Goal: Communication & Community: Answer question/provide support

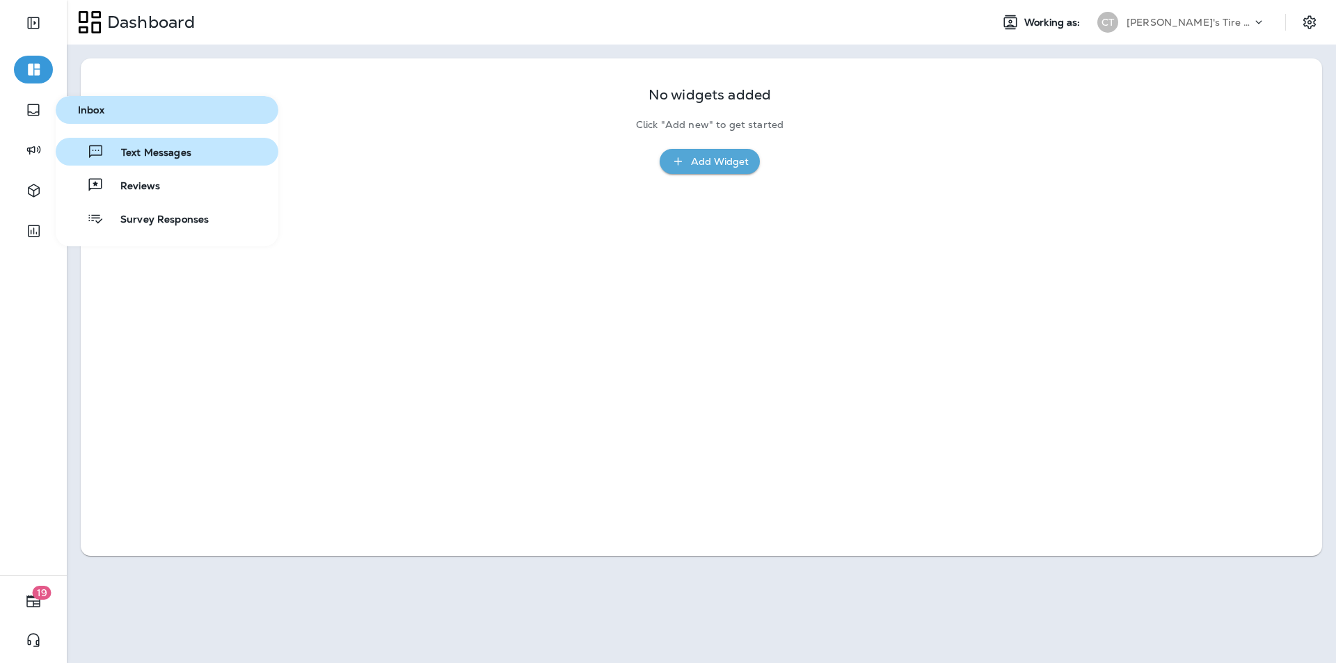
click at [159, 155] on span "Text Messages" at bounding box center [147, 153] width 87 height 13
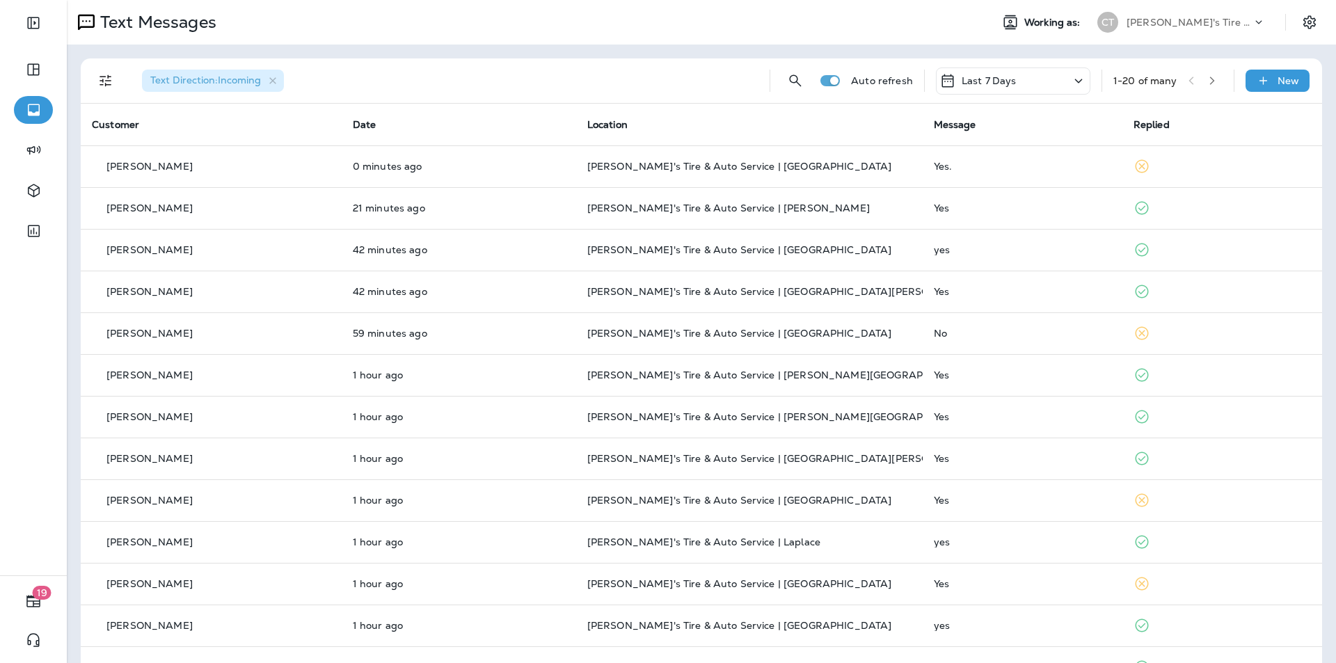
click at [1207, 79] on icon "button" at bounding box center [1212, 81] width 10 height 10
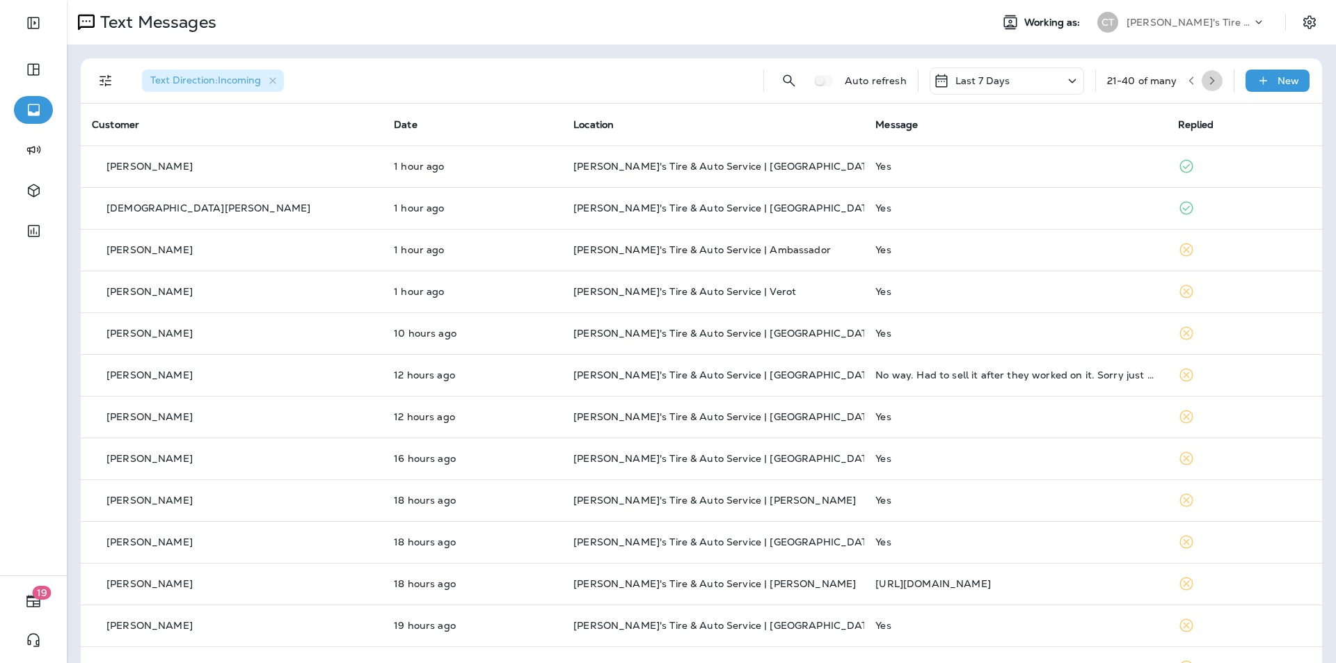
click at [1209, 80] on icon "button" at bounding box center [1211, 81] width 5 height 8
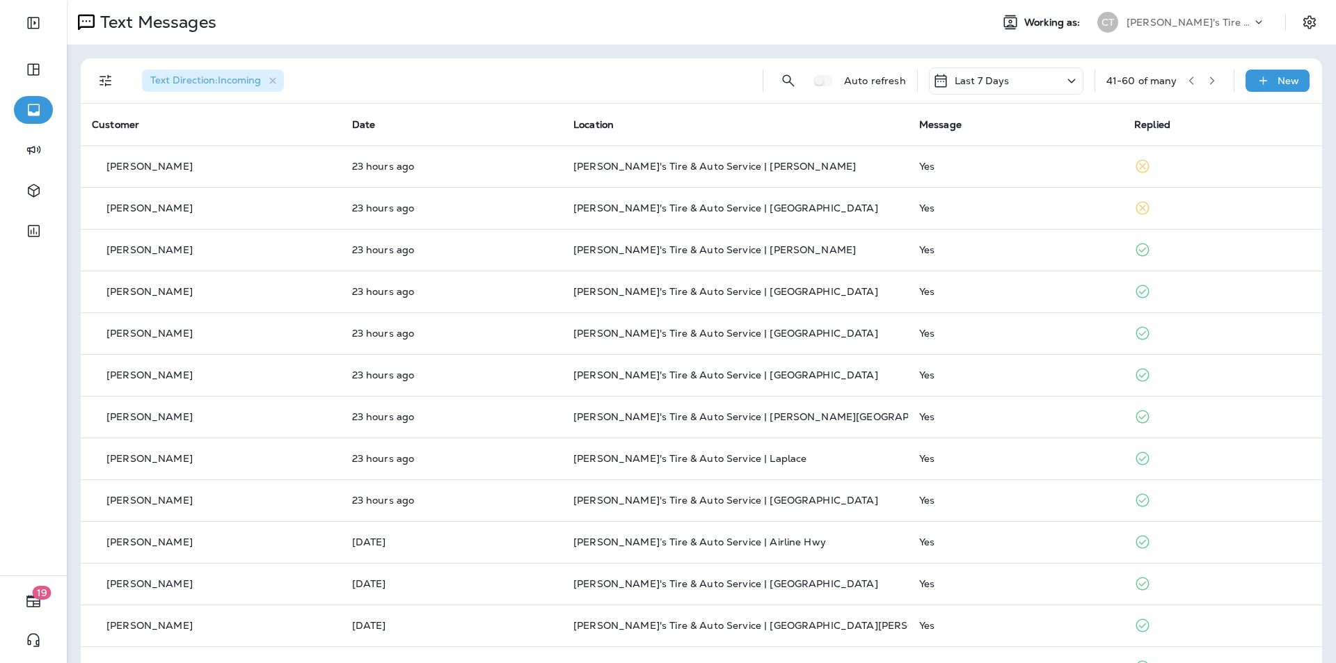
click at [1207, 78] on icon "button" at bounding box center [1212, 81] width 10 height 10
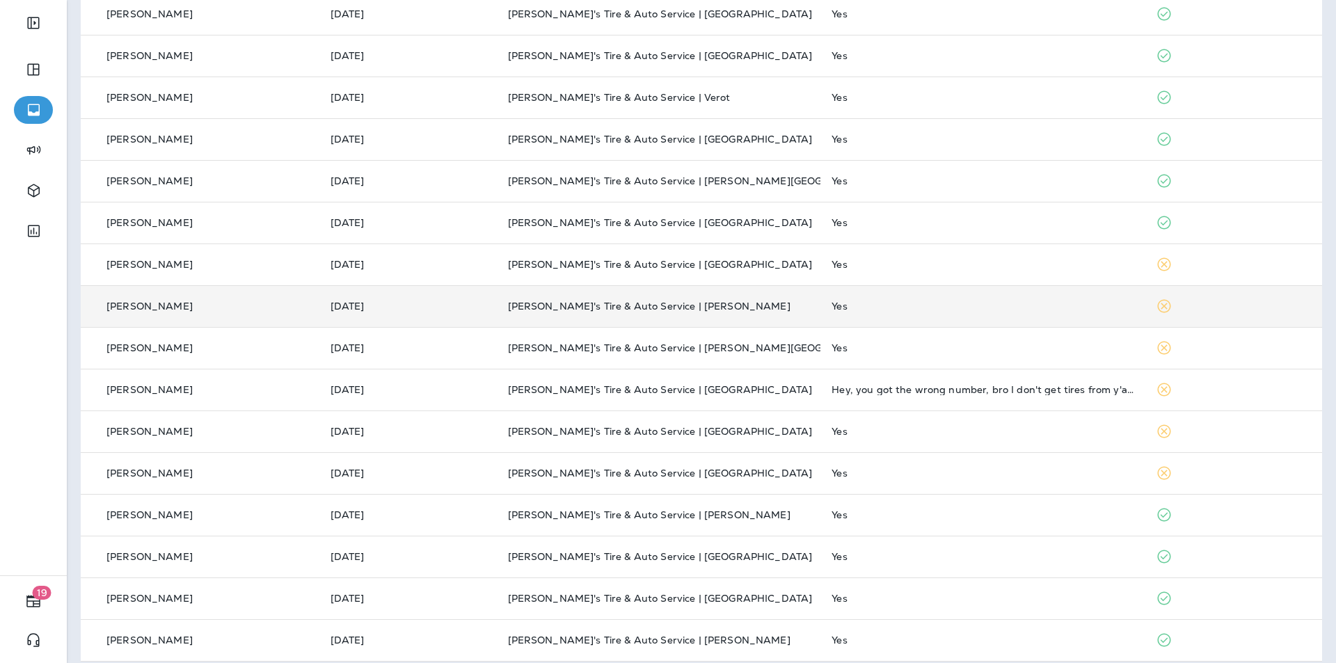
scroll to position [332, 0]
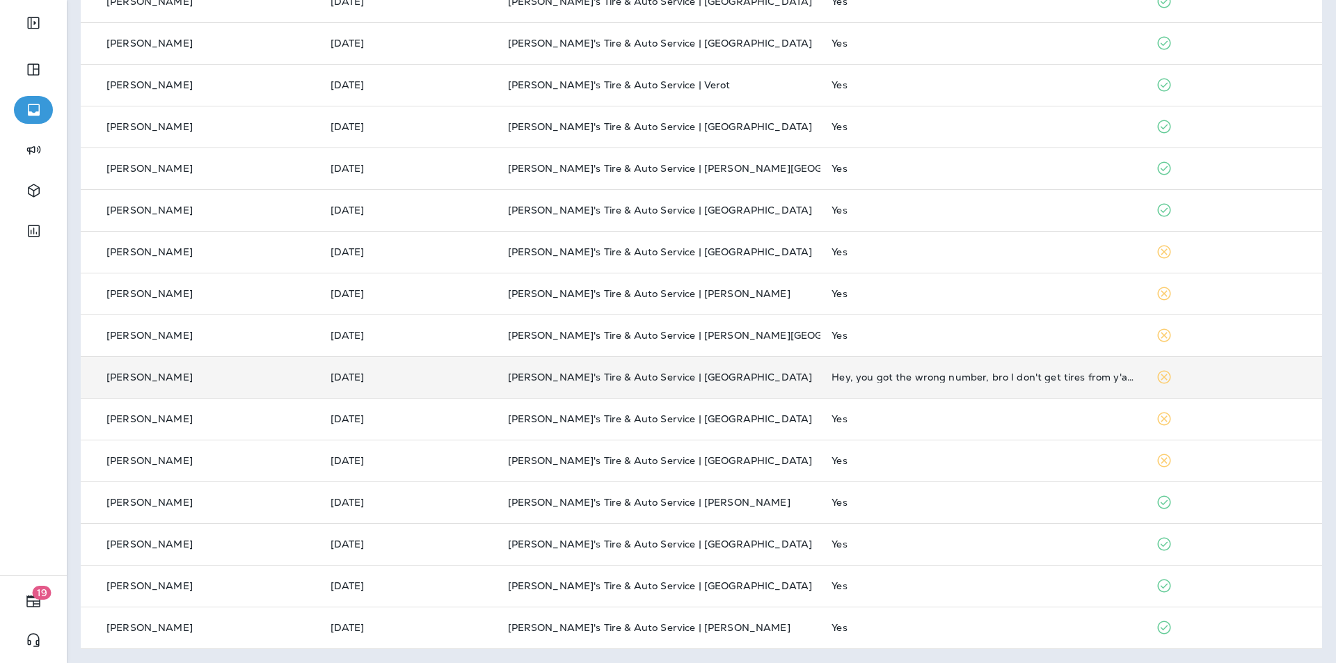
click at [760, 373] on p "[PERSON_NAME]'s Tire & Auto Service | [GEOGRAPHIC_DATA]" at bounding box center [659, 377] width 302 height 11
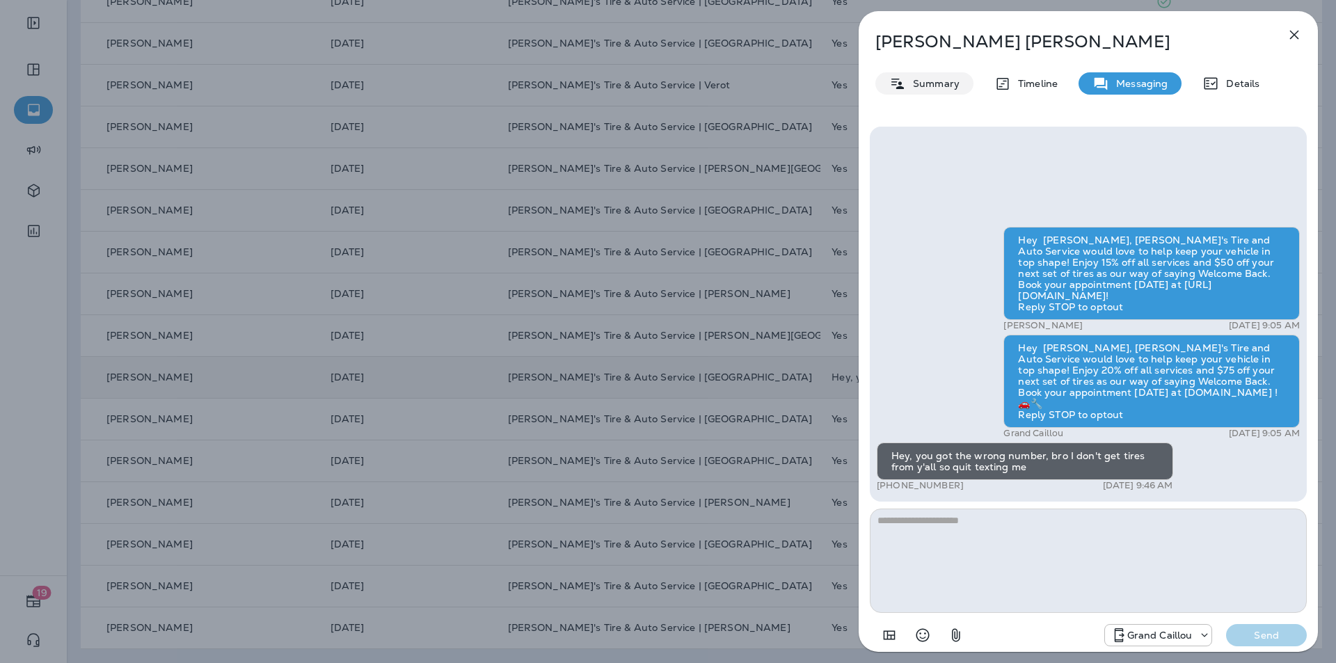
click at [932, 83] on p "Summary" at bounding box center [933, 83] width 54 height 11
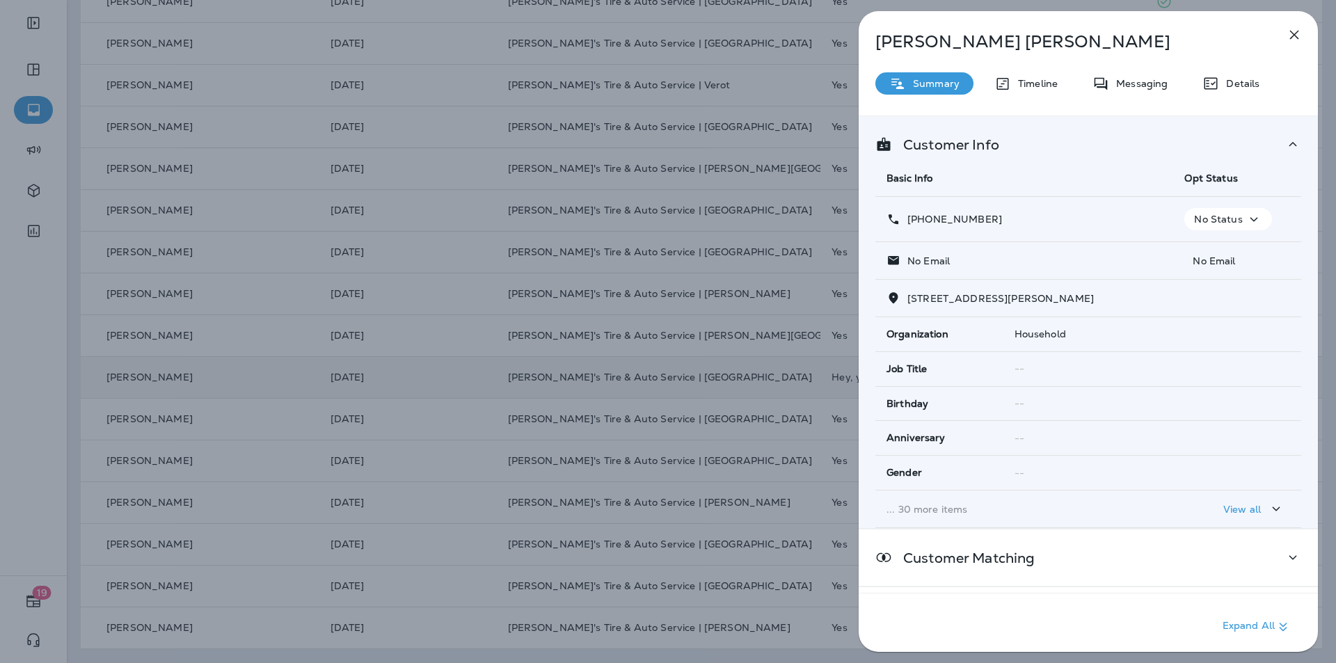
click at [1251, 218] on icon "button" at bounding box center [1253, 219] width 17 height 17
click at [1212, 253] on p "Opt out" at bounding box center [1219, 252] width 38 height 11
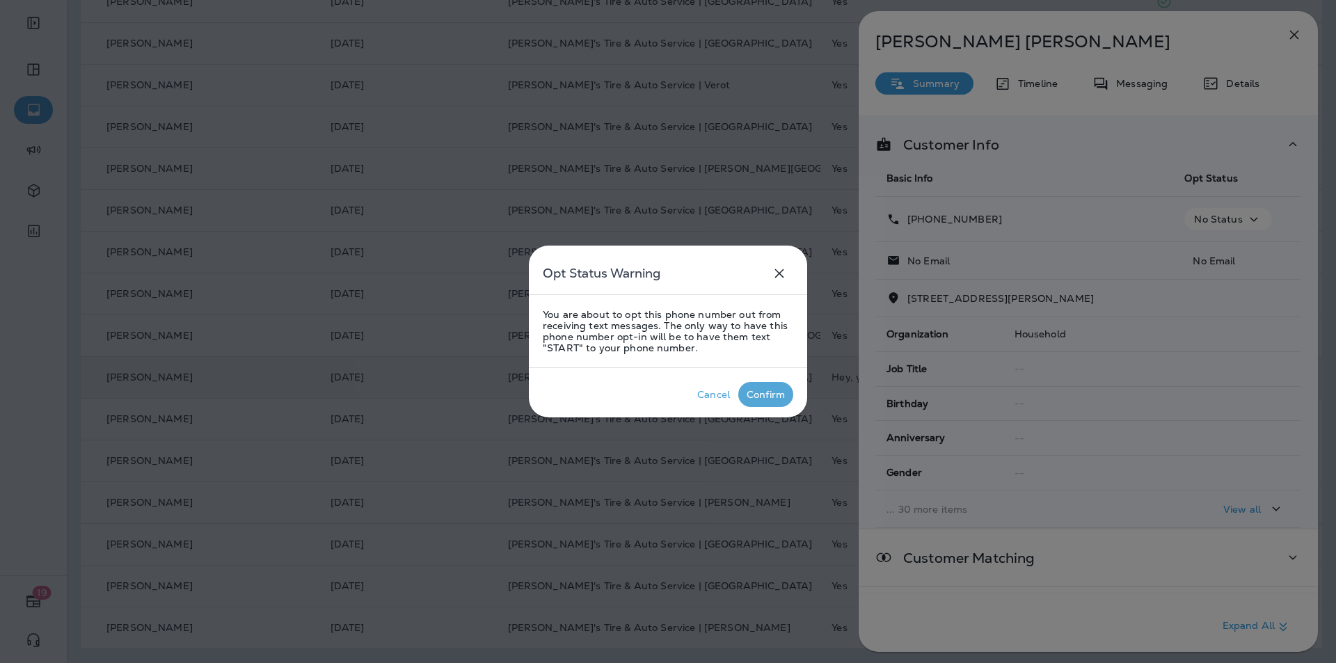
click at [771, 397] on div "Confirm" at bounding box center [766, 394] width 38 height 11
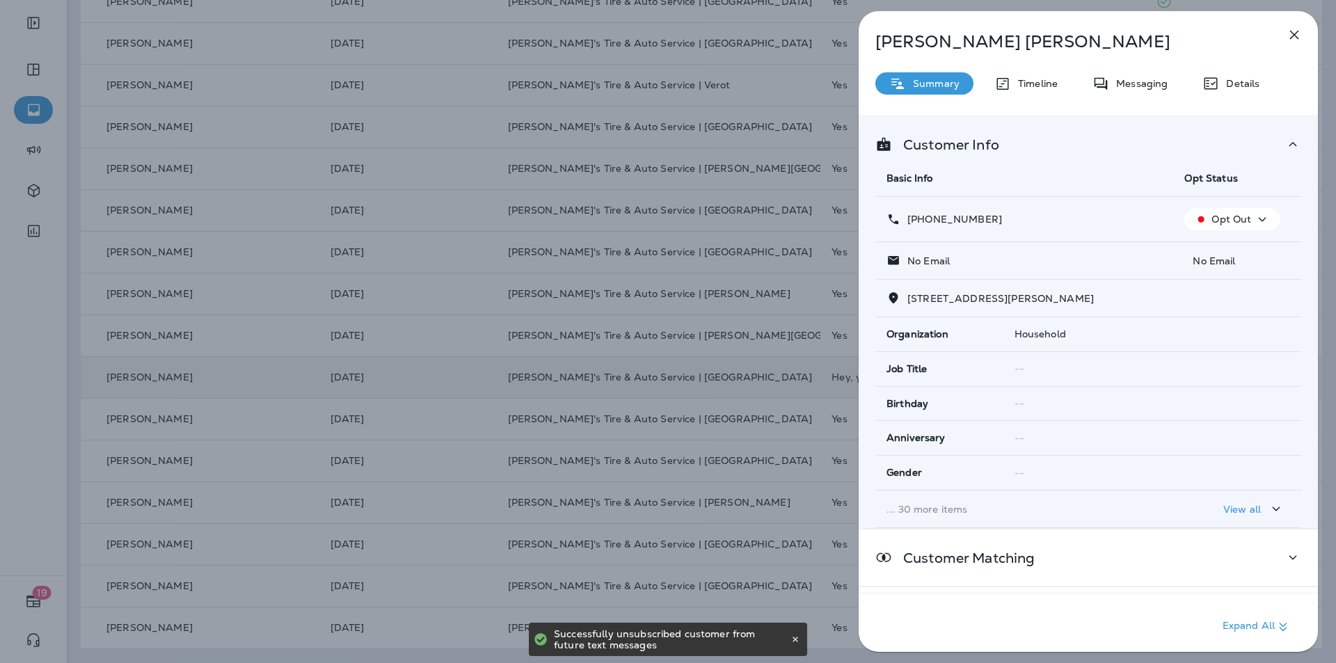
click at [1293, 33] on icon "button" at bounding box center [1294, 35] width 9 height 9
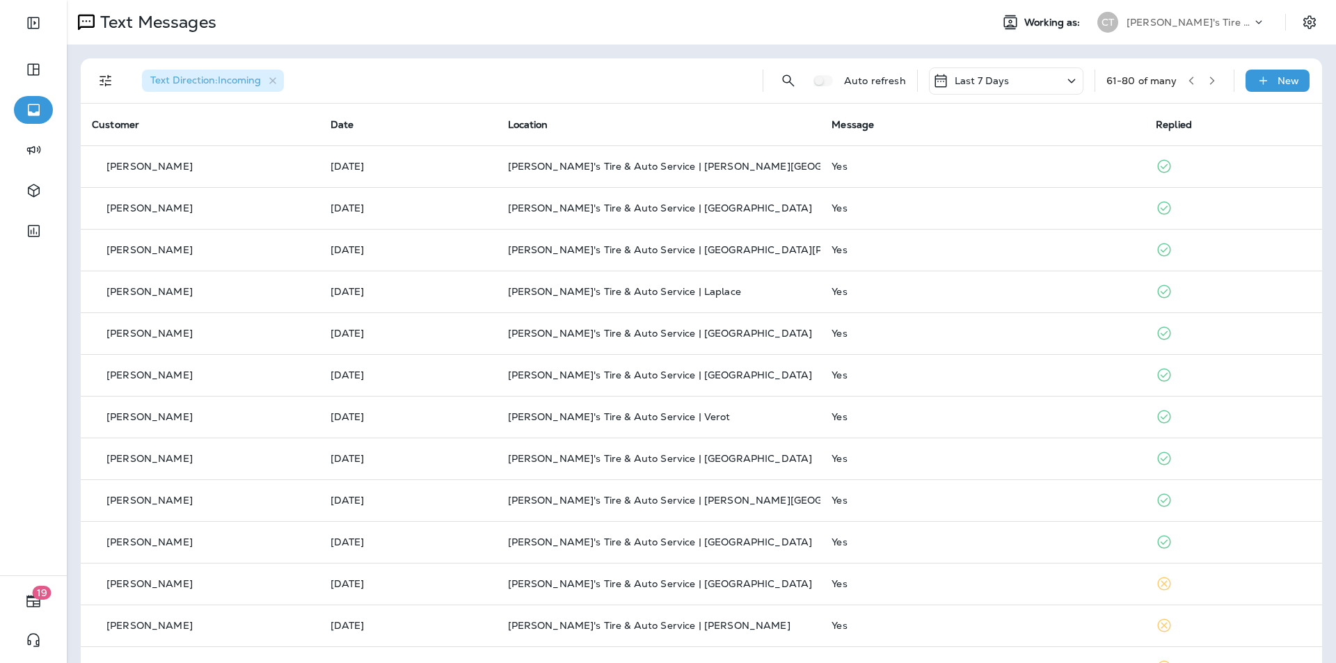
click at [1207, 79] on icon "button" at bounding box center [1212, 81] width 10 height 10
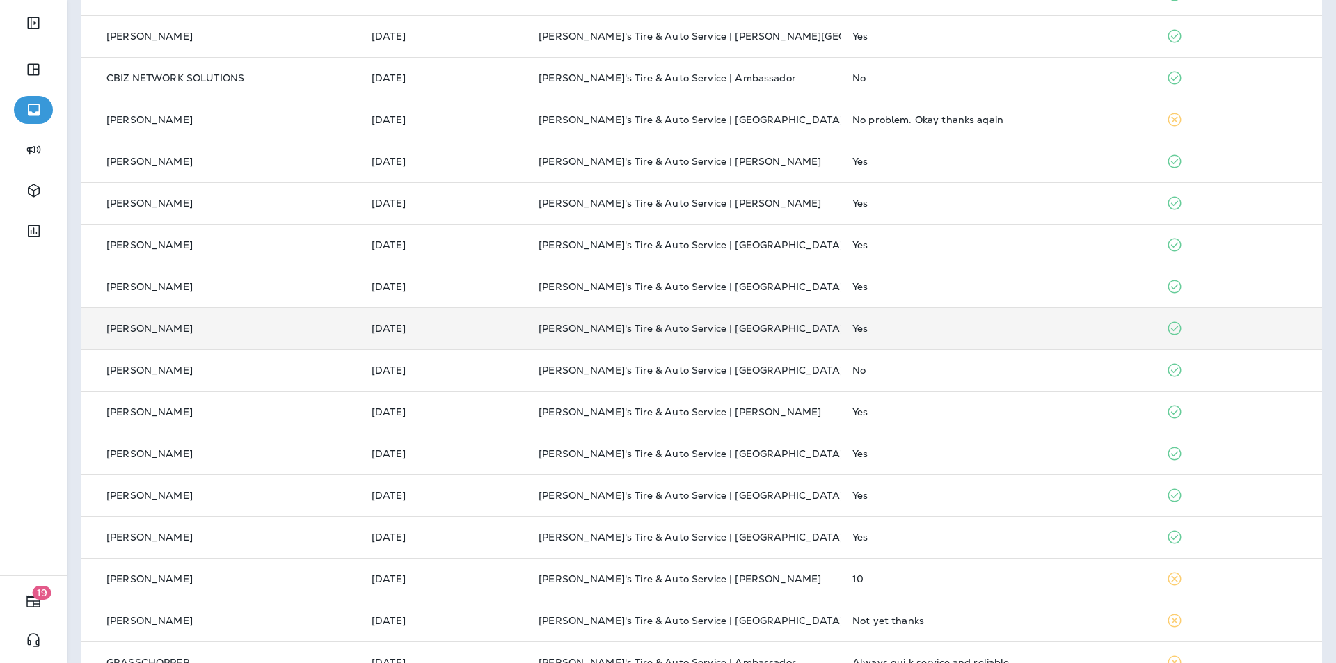
scroll to position [332, 0]
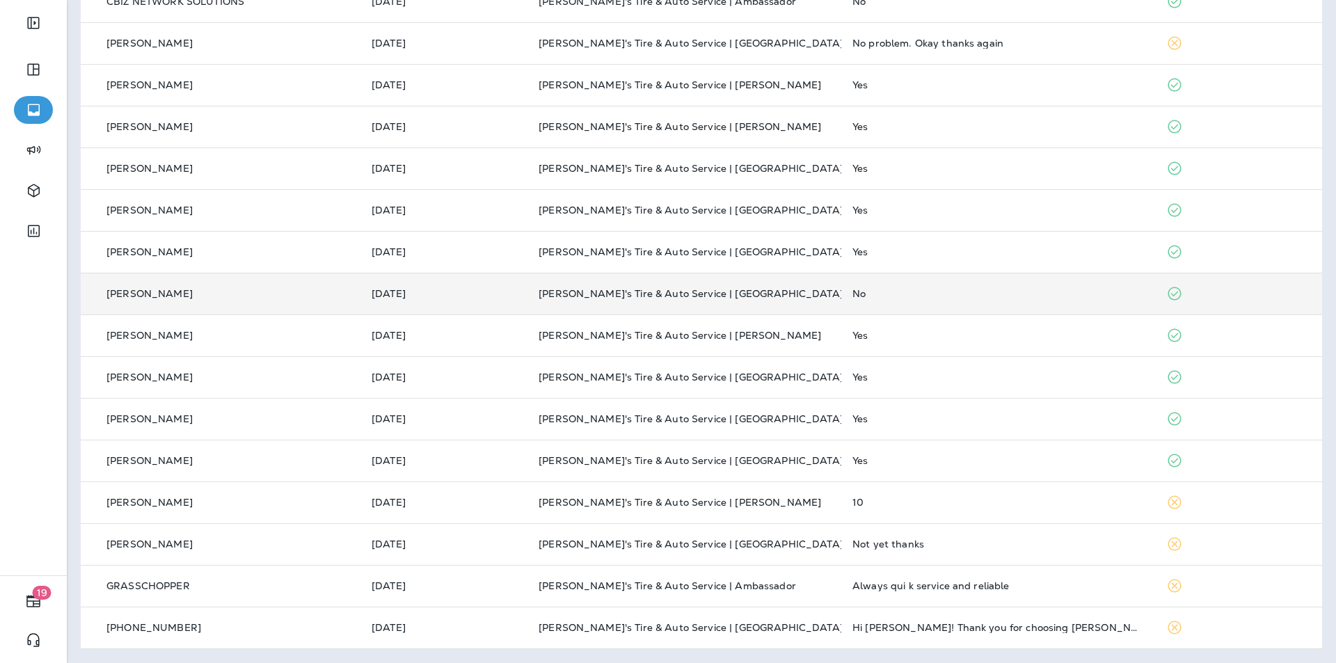
click at [805, 292] on p "[PERSON_NAME]'s Tire & Auto Service | [GEOGRAPHIC_DATA]" at bounding box center [684, 293] width 292 height 11
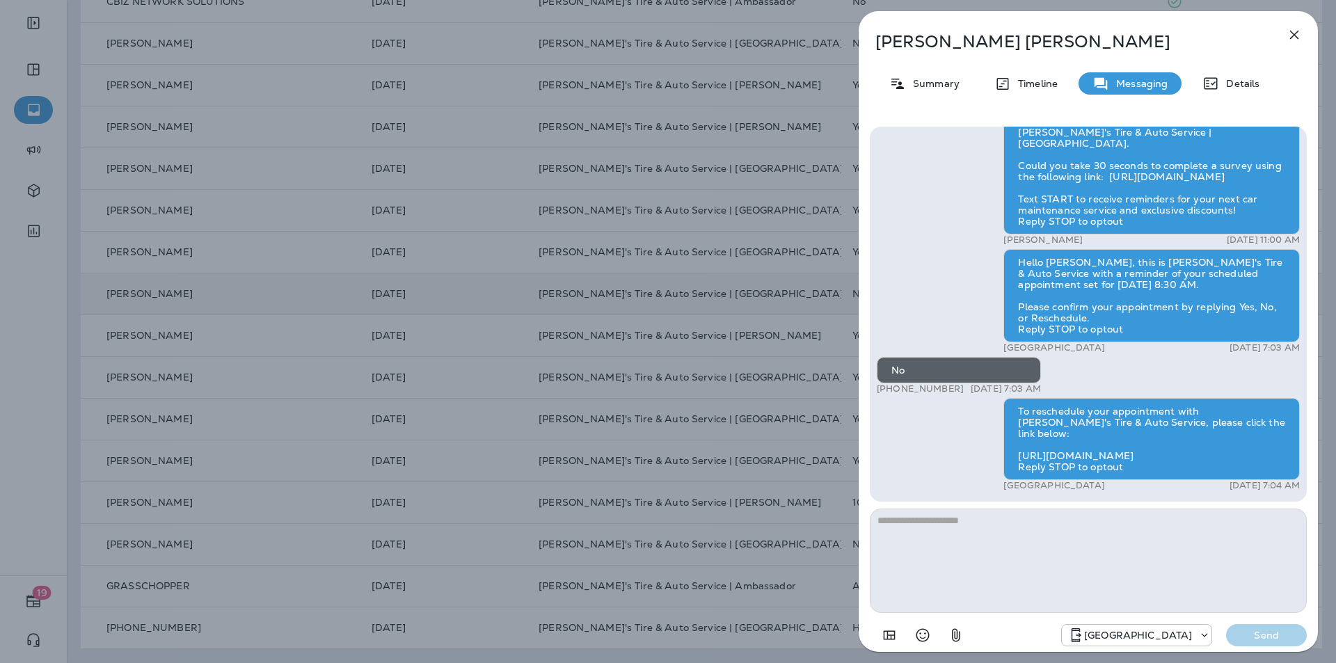
click at [1299, 33] on icon "button" at bounding box center [1294, 34] width 17 height 17
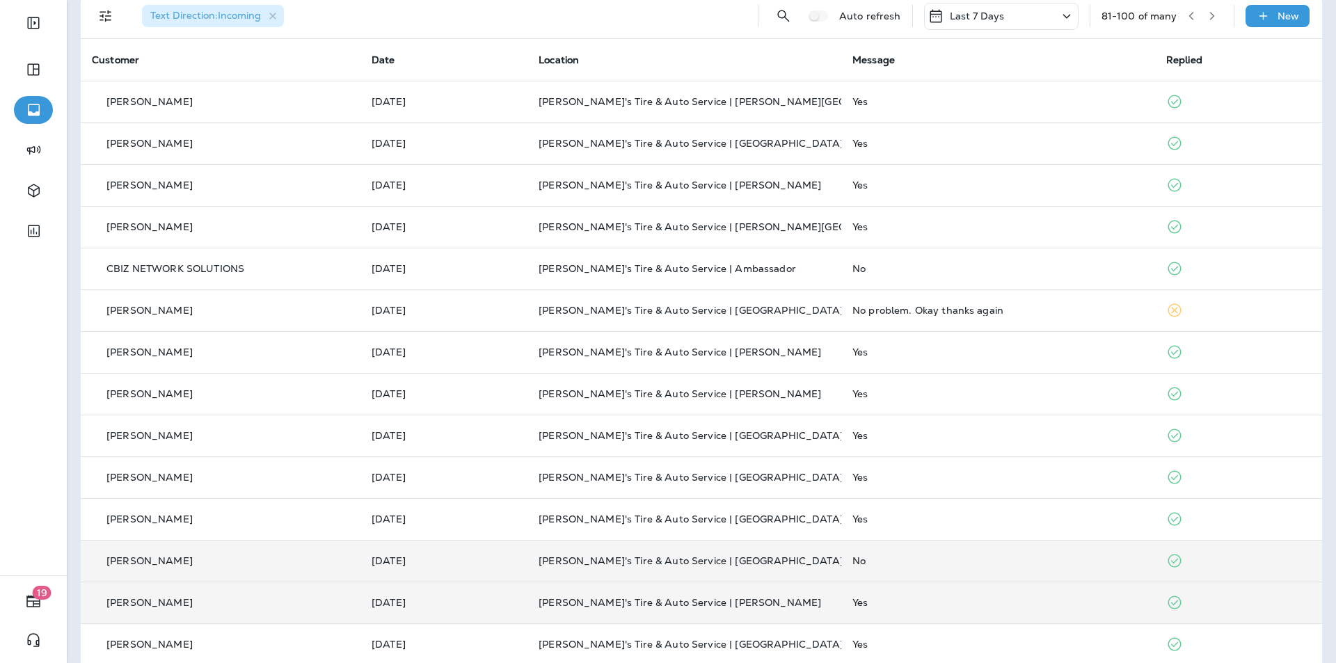
scroll to position [54, 0]
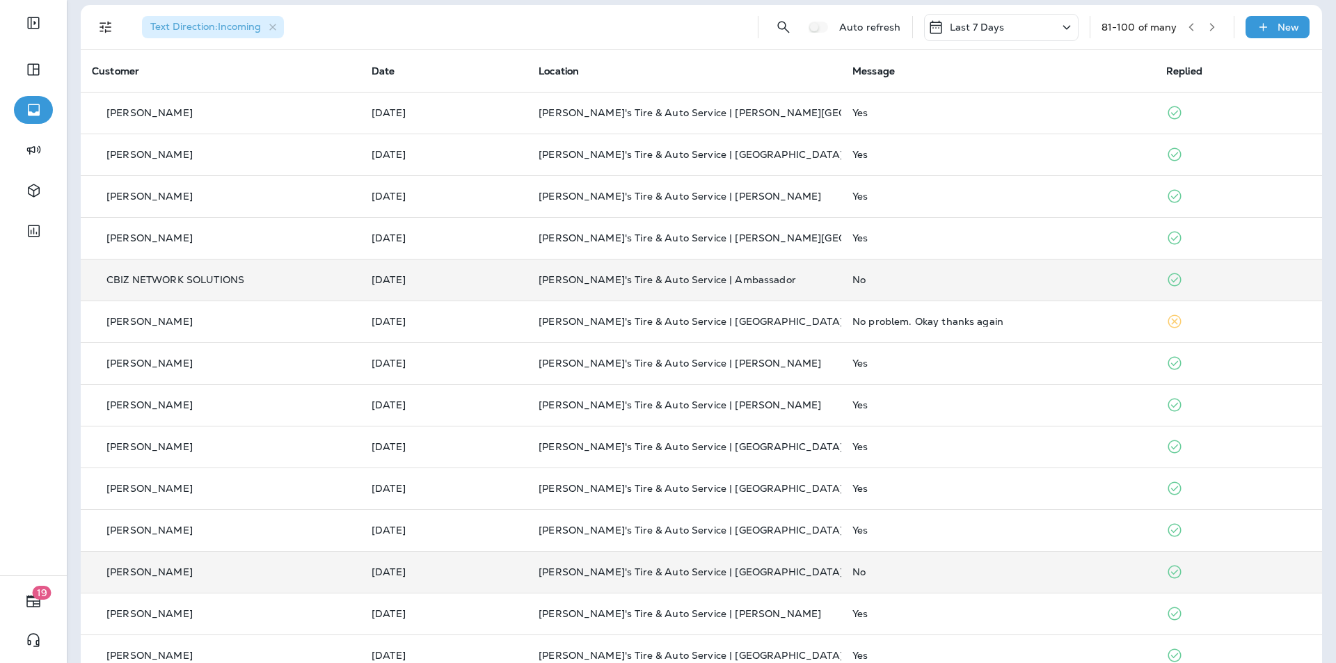
click at [950, 272] on td "No" at bounding box center [998, 280] width 314 height 42
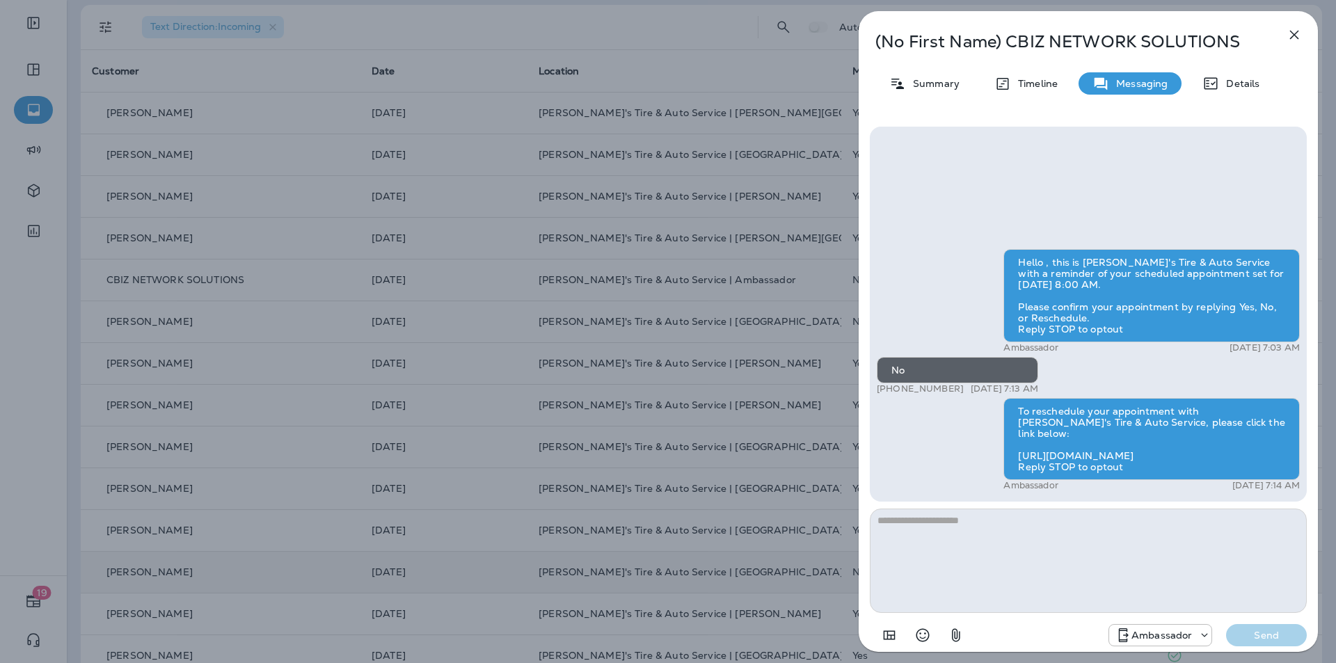
drag, startPoint x: 1296, startPoint y: 37, endPoint x: 1293, endPoint y: 44, distance: 7.5
click at [1296, 37] on icon "button" at bounding box center [1294, 35] width 9 height 9
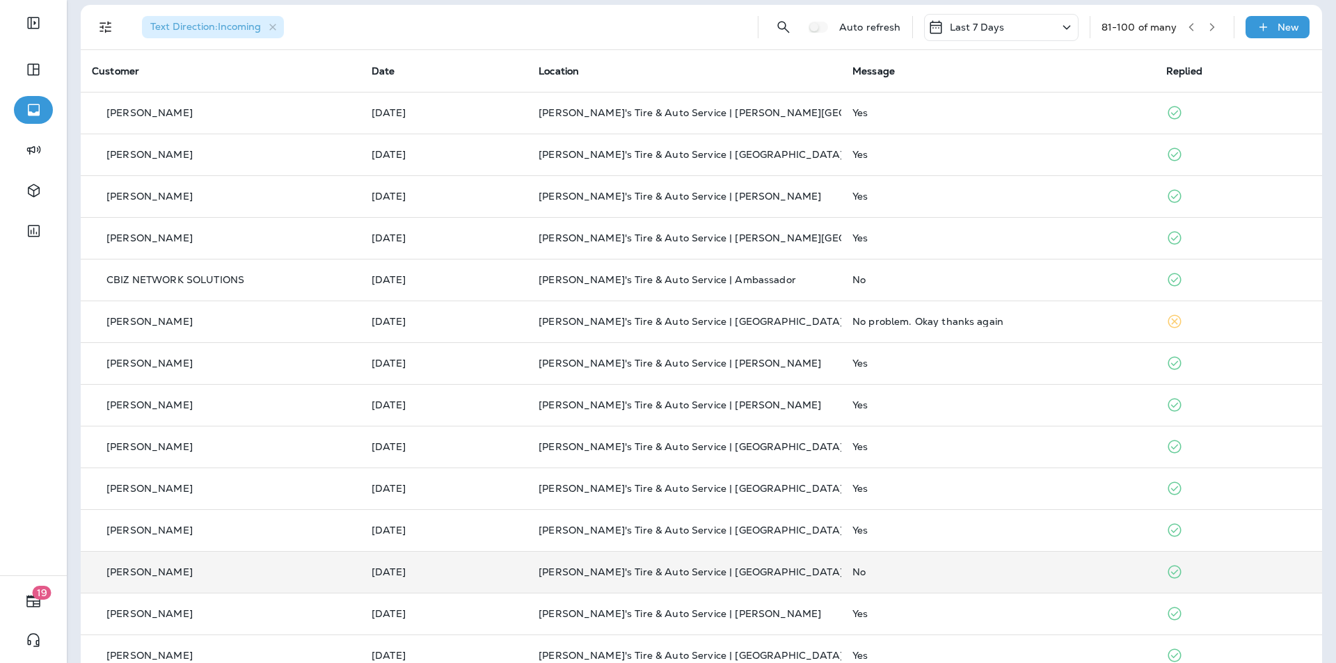
click at [1186, 29] on icon "button" at bounding box center [1191, 27] width 10 height 10
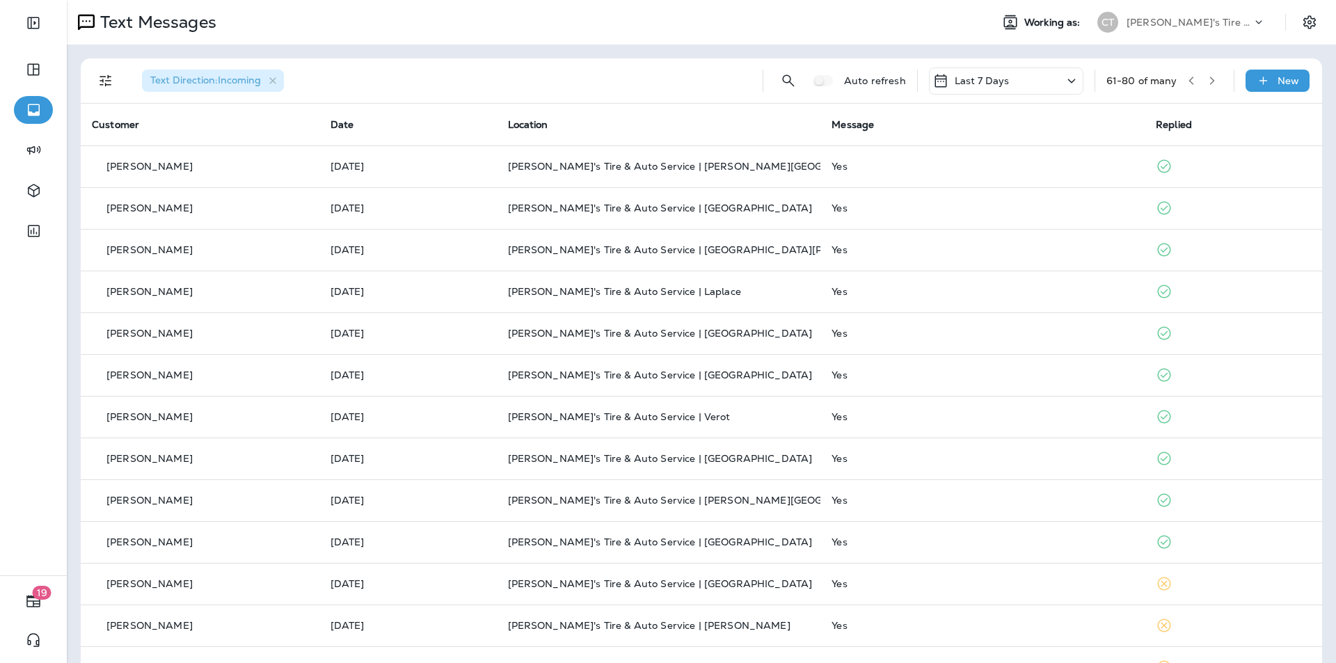
click at [1186, 81] on icon "button" at bounding box center [1191, 81] width 10 height 10
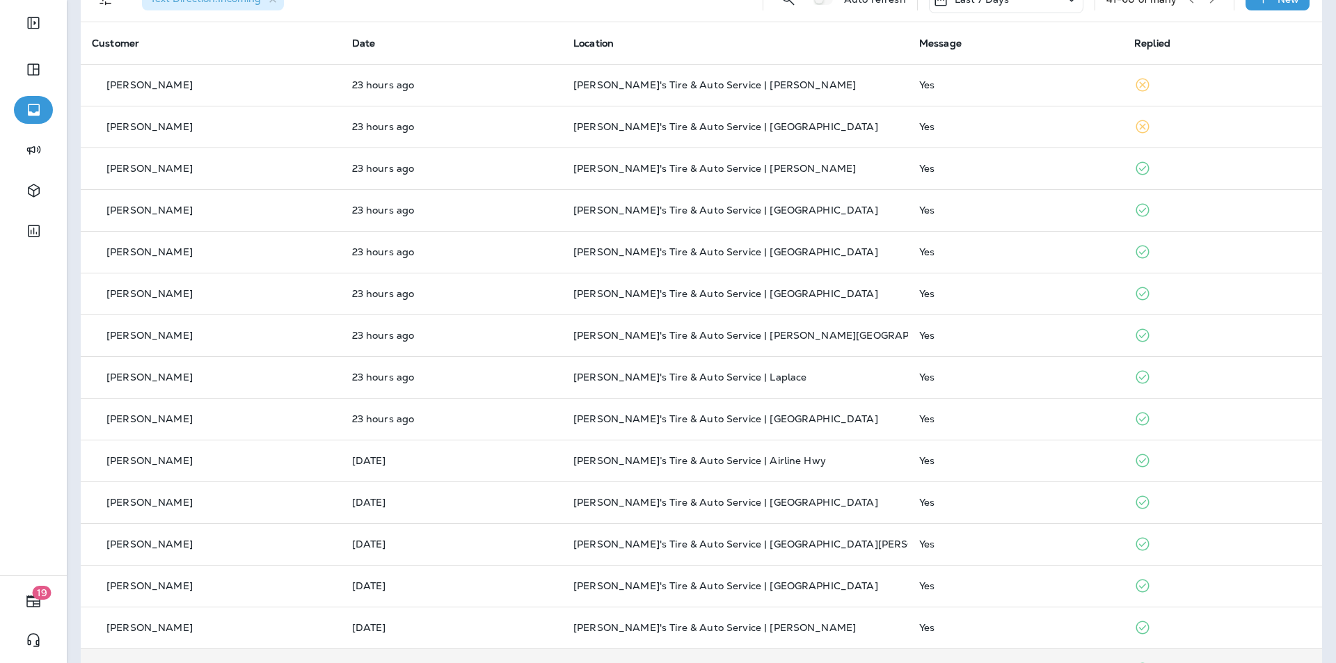
scroll to position [332, 0]
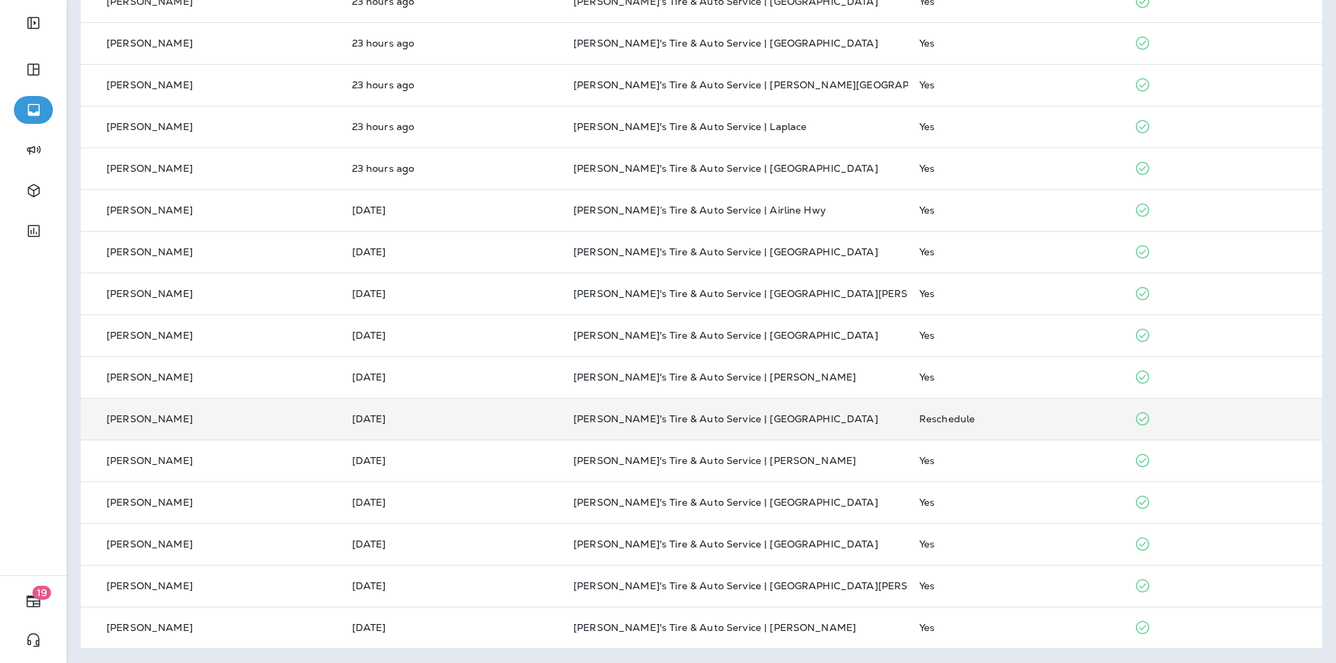
click at [1011, 412] on td "Reschedule" at bounding box center [1015, 419] width 215 height 42
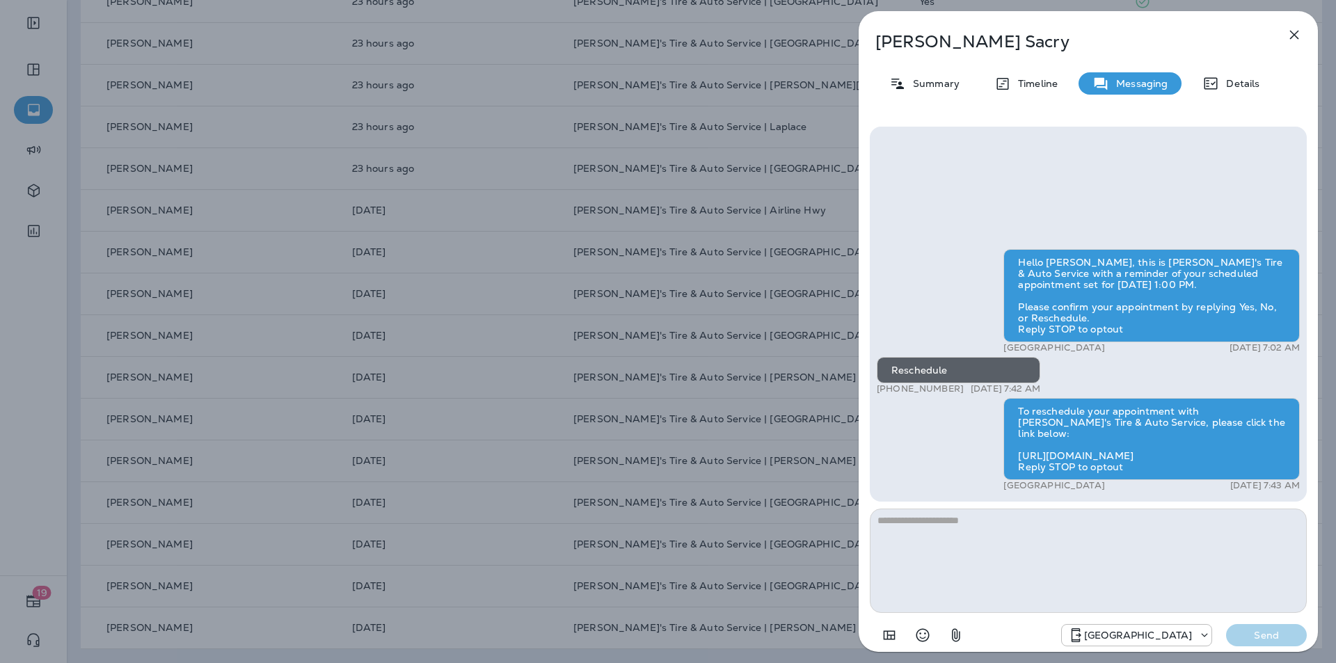
click at [1292, 35] on icon "button" at bounding box center [1294, 34] width 17 height 17
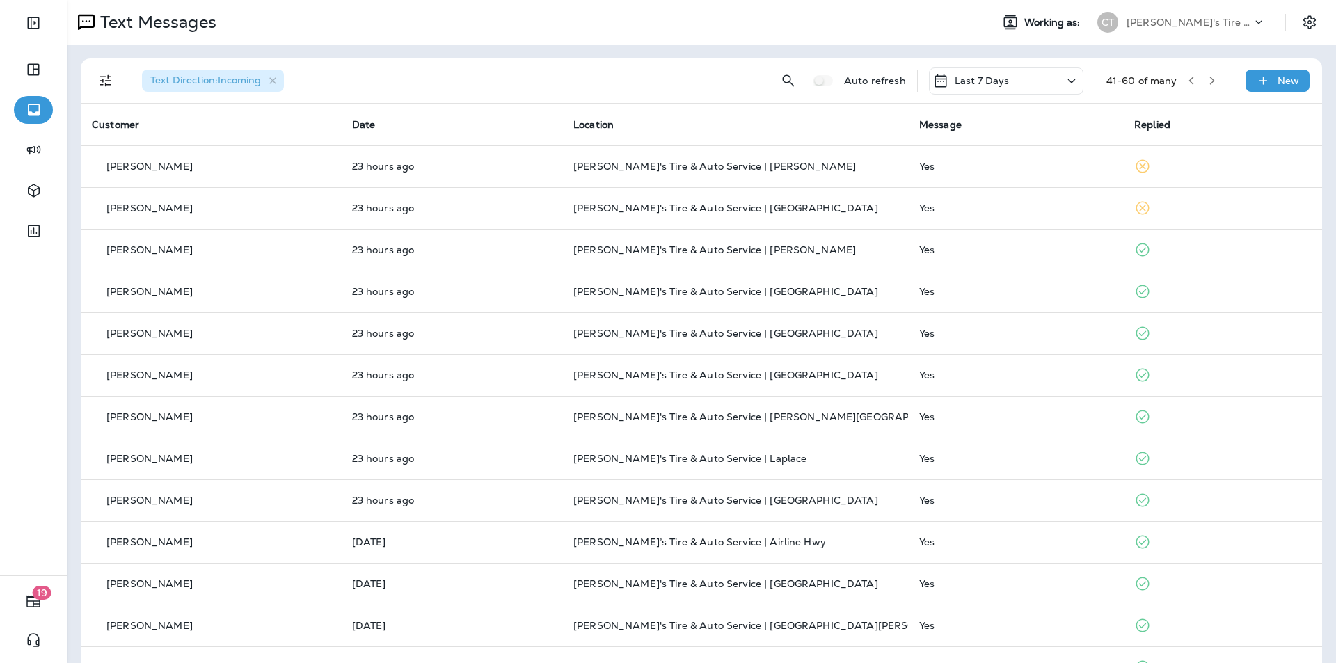
click at [1186, 79] on icon "button" at bounding box center [1191, 81] width 10 height 10
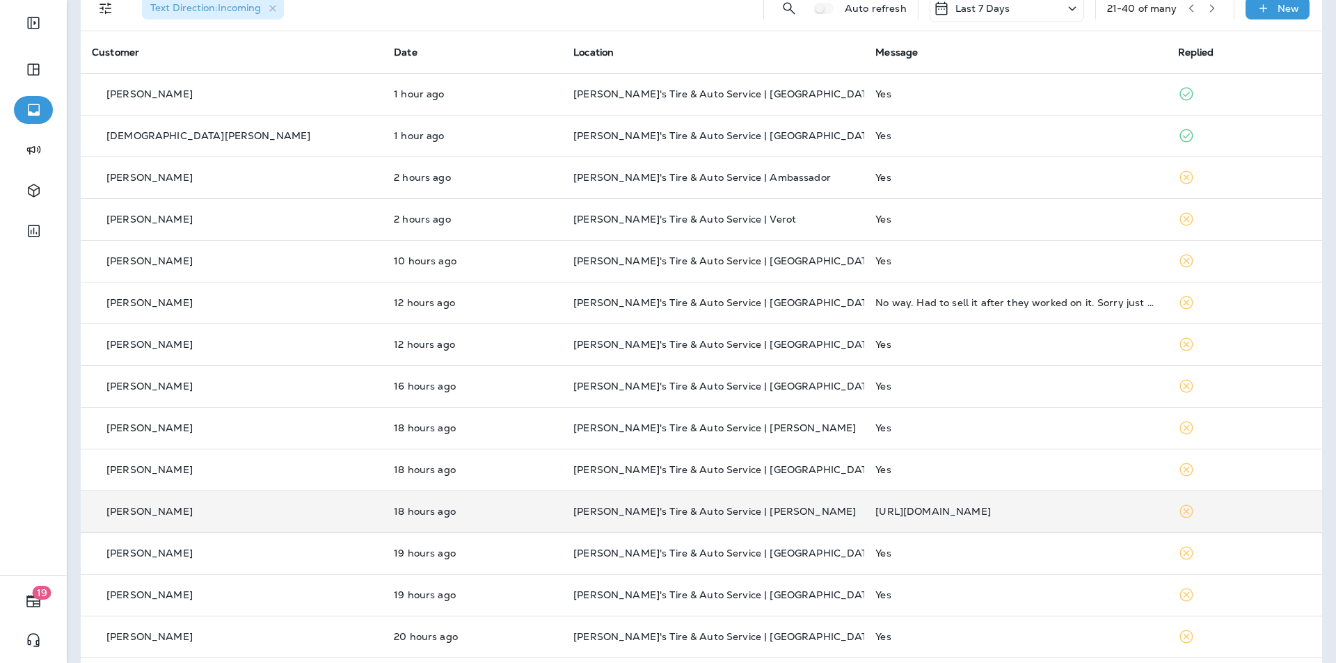
scroll to position [54, 0]
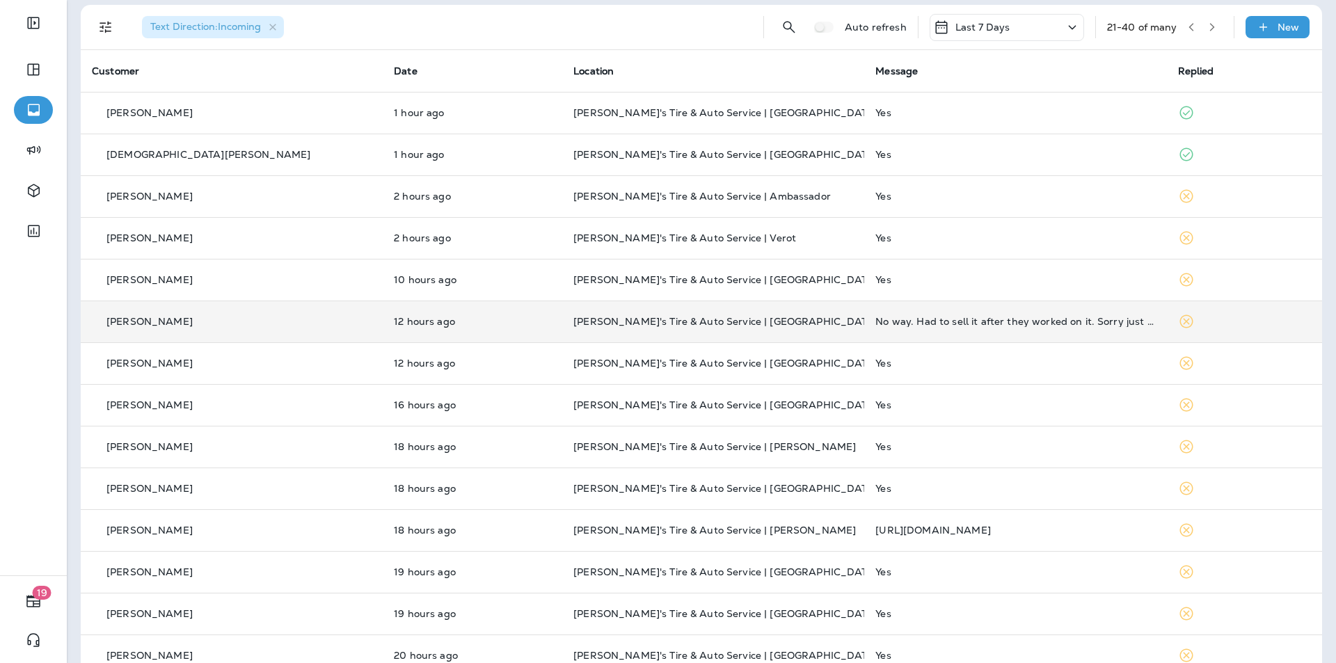
click at [790, 314] on td "[PERSON_NAME]'s Tire & Auto Service | [GEOGRAPHIC_DATA]" at bounding box center [713, 322] width 302 height 42
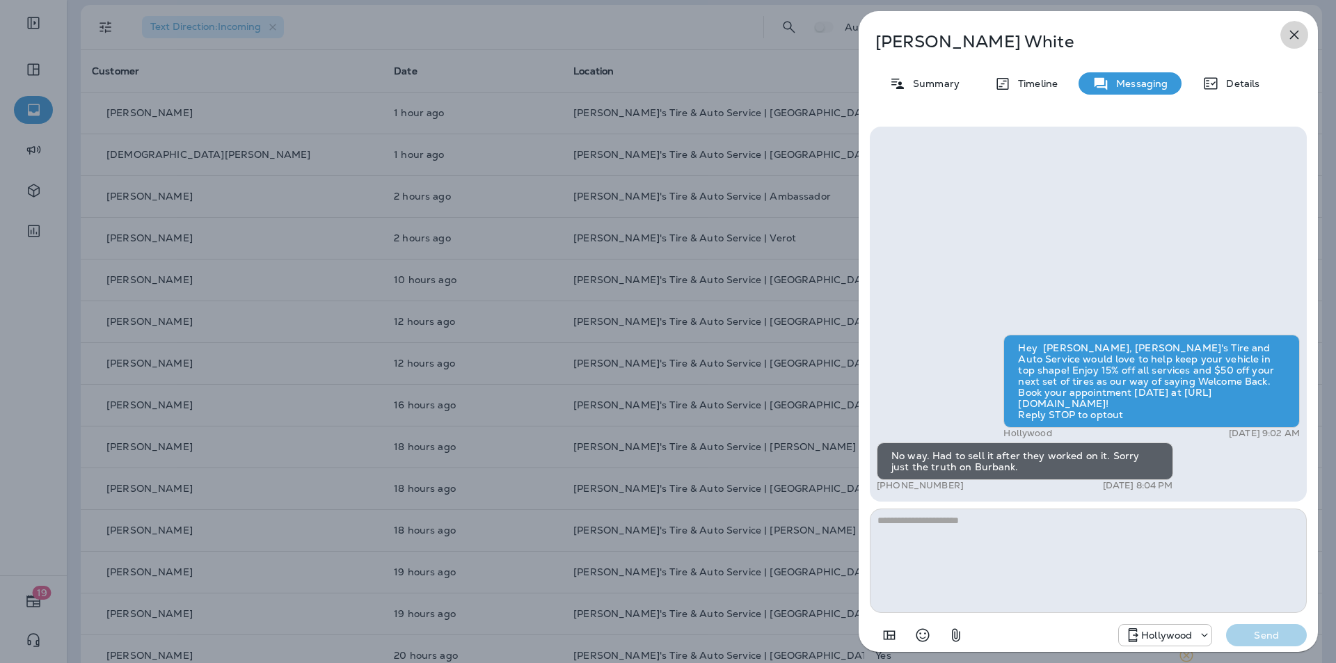
click at [1295, 34] on icon "button" at bounding box center [1294, 35] width 9 height 9
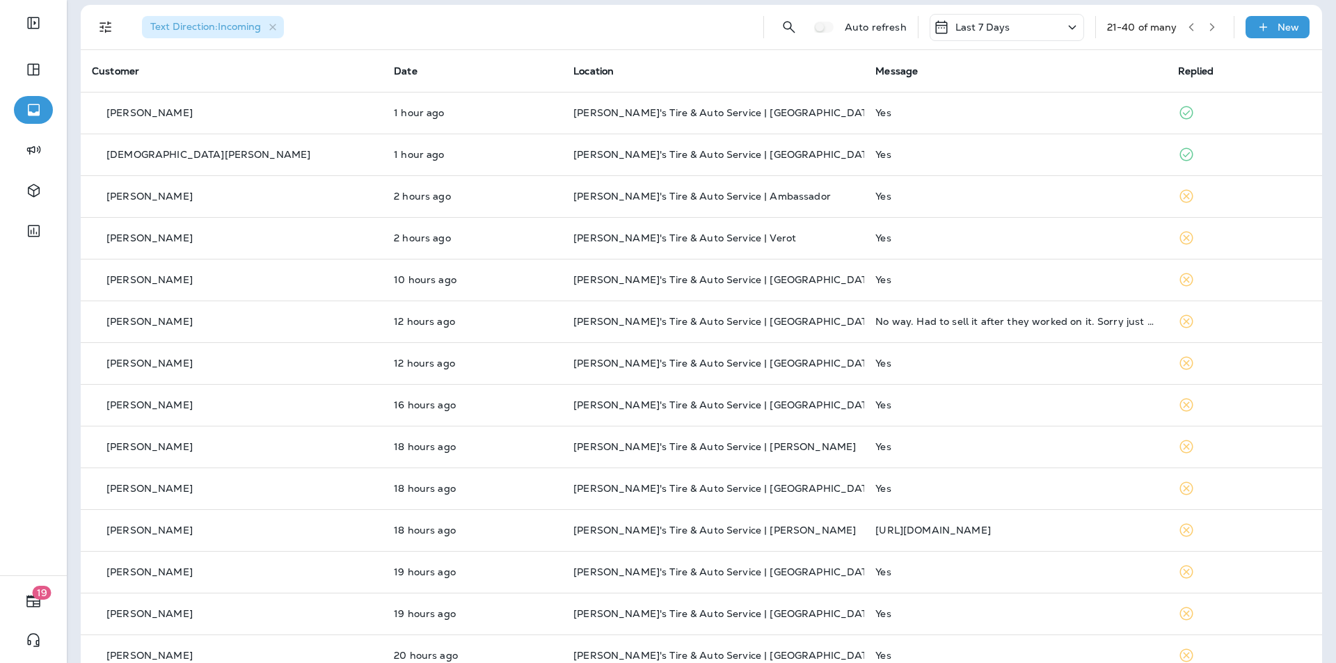
click at [1186, 24] on icon "button" at bounding box center [1191, 27] width 10 height 10
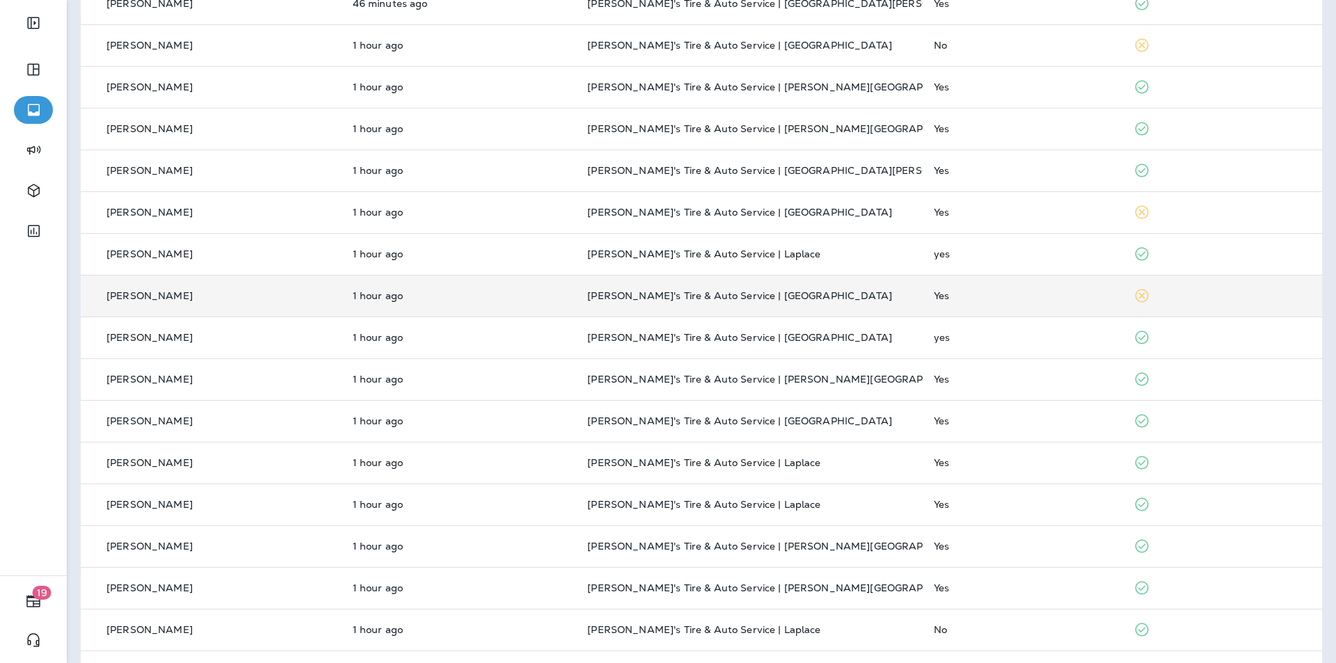
scroll to position [332, 0]
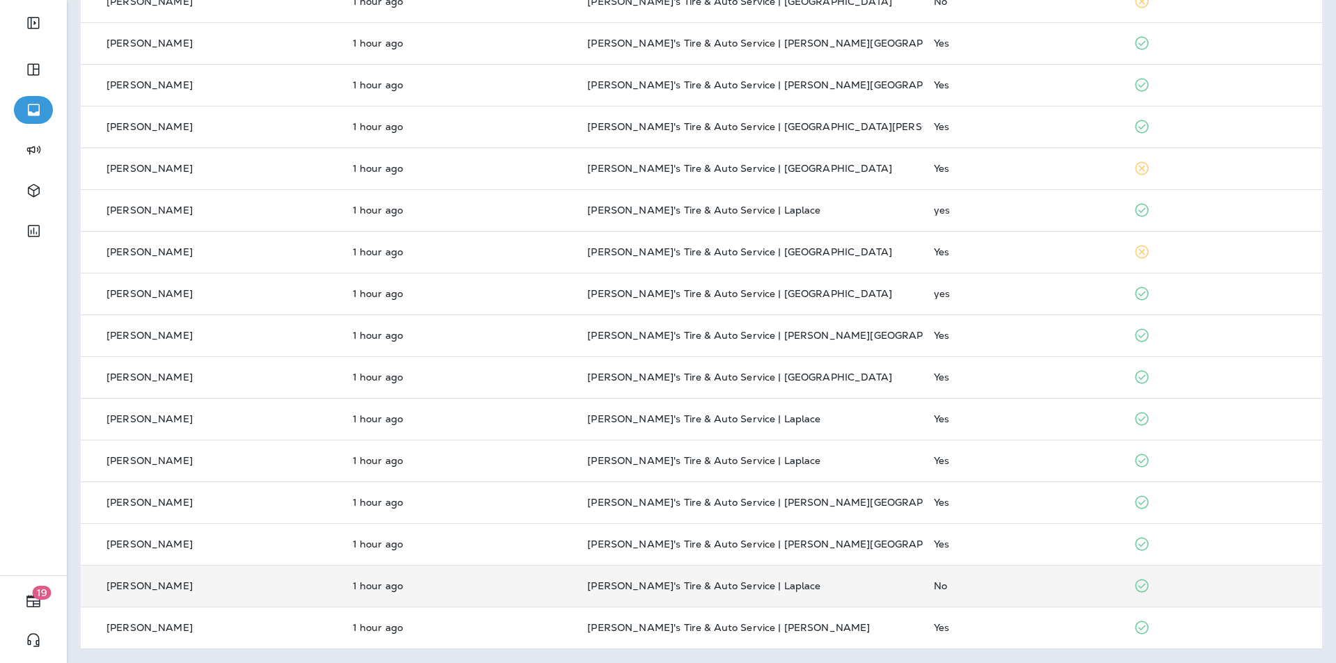
click at [1010, 586] on div "No" at bounding box center [1022, 585] width 177 height 11
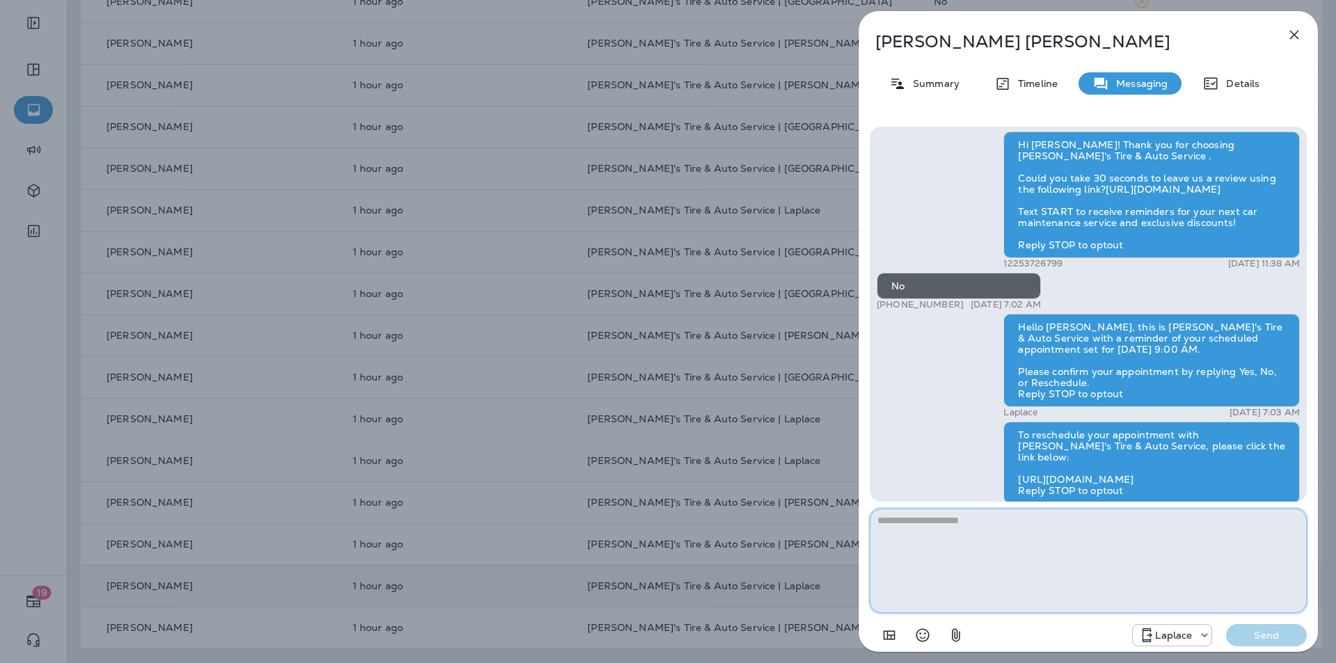
scroll to position [-37, 0]
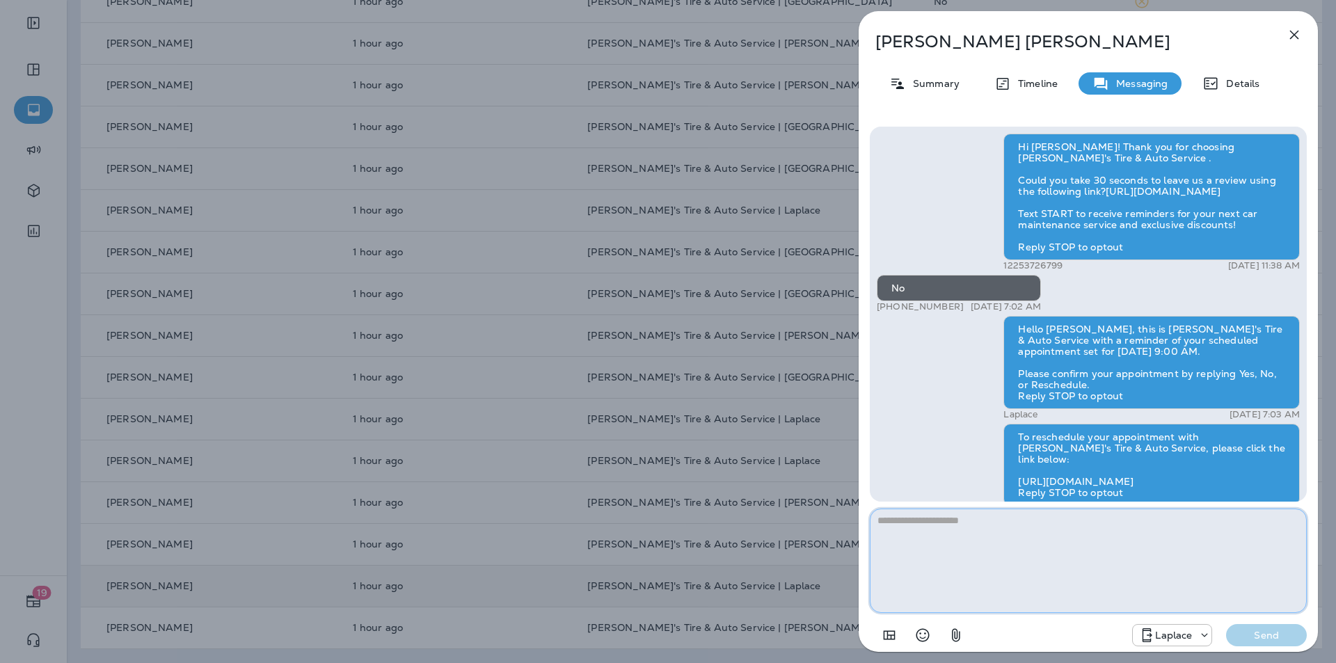
click at [901, 526] on textarea at bounding box center [1088, 561] width 437 height 104
paste textarea "**********"
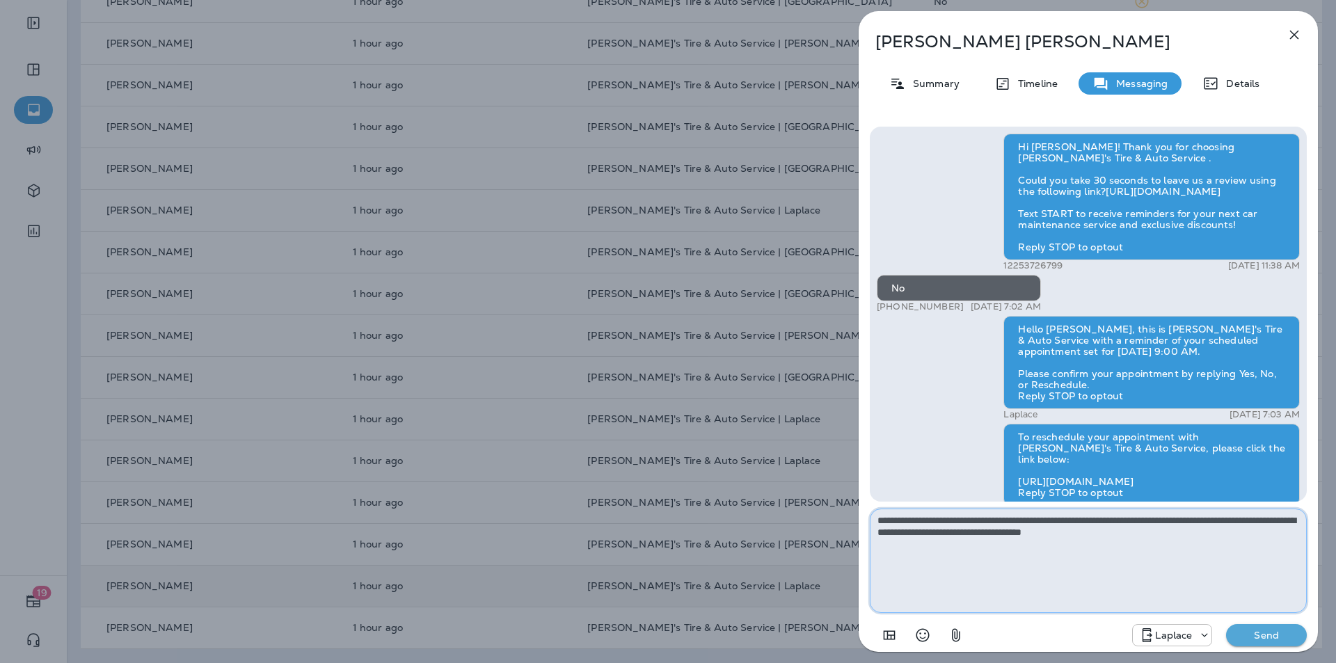
type textarea "**********"
click at [1269, 631] on p "Send" at bounding box center [1266, 635] width 58 height 13
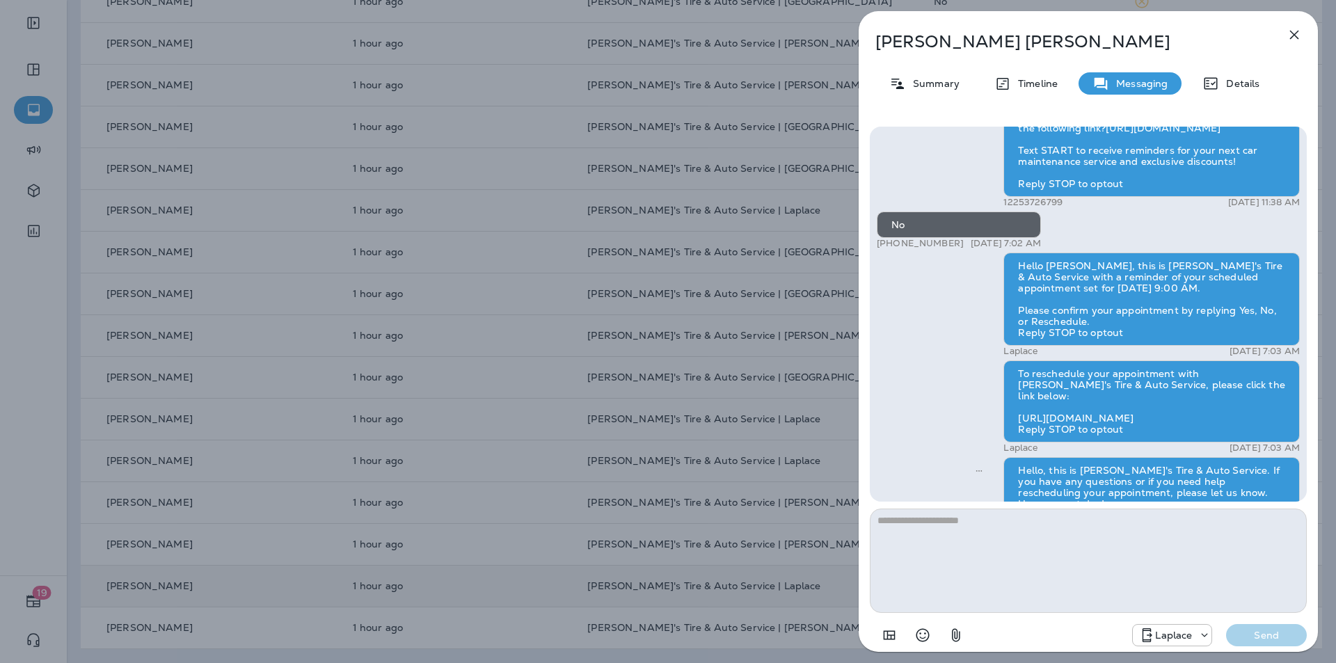
click at [1295, 32] on icon "button" at bounding box center [1294, 34] width 17 height 17
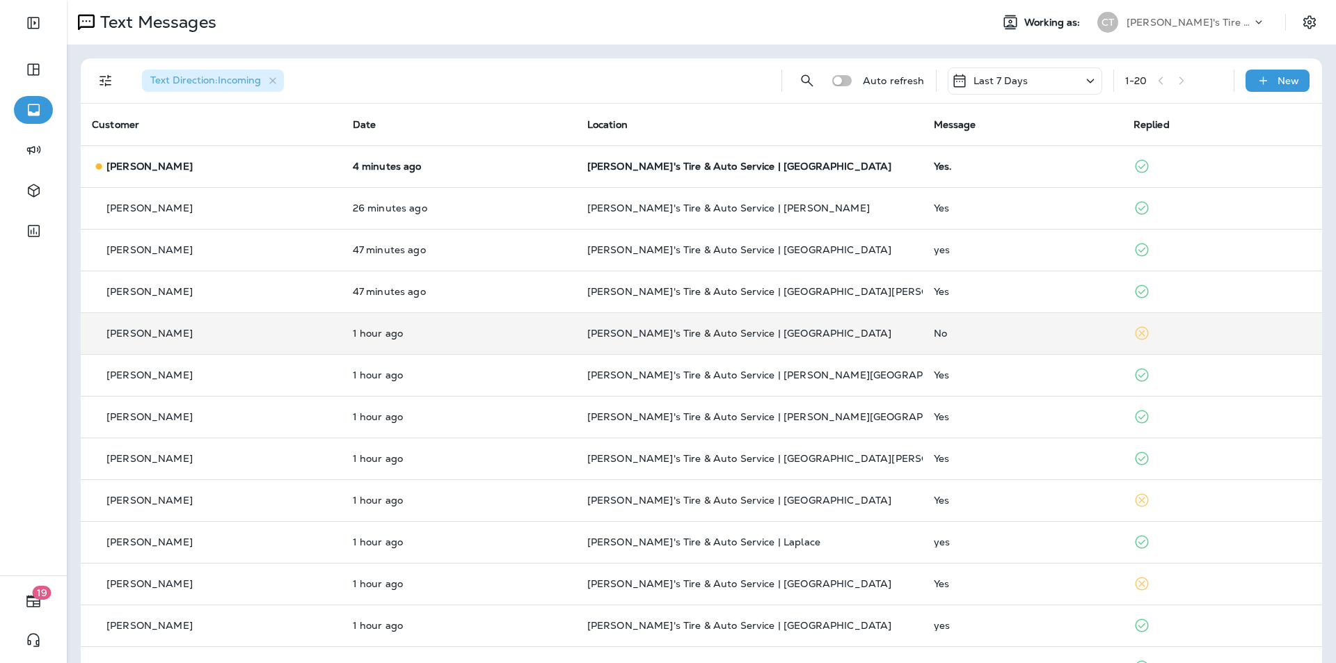
click at [986, 329] on div "No" at bounding box center [1022, 333] width 177 height 11
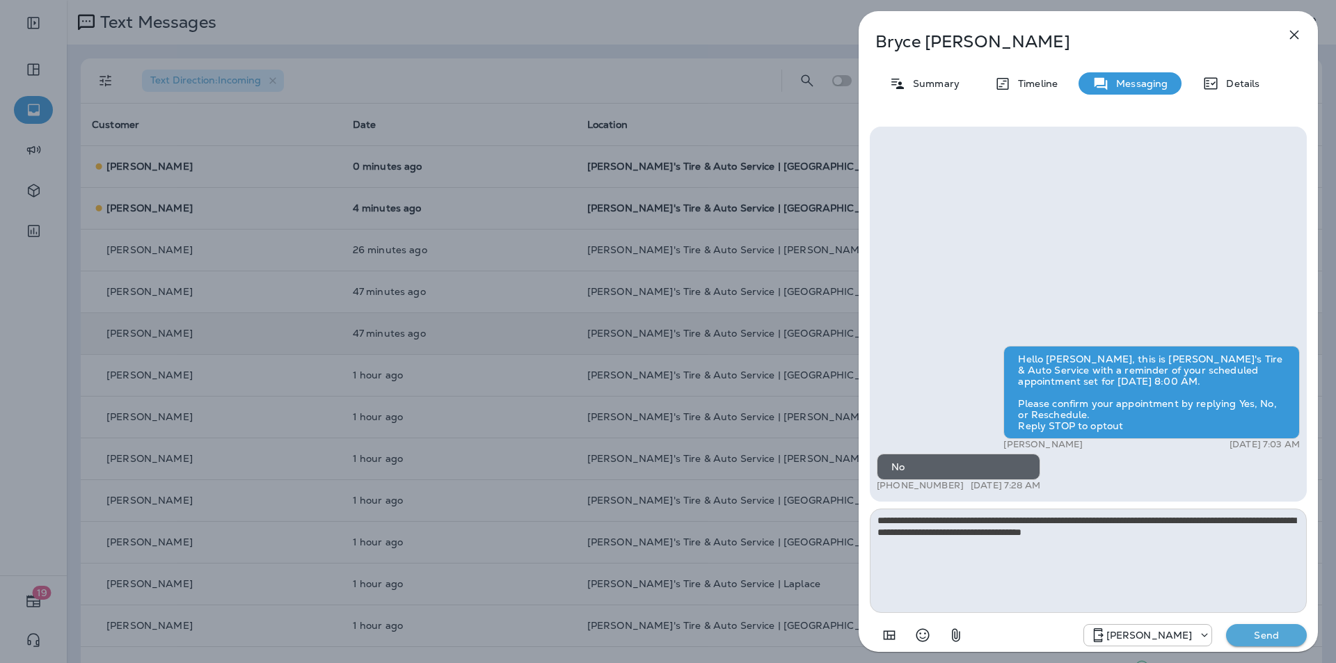
type textarea "**********"
click at [1275, 635] on p "Send" at bounding box center [1266, 635] width 58 height 13
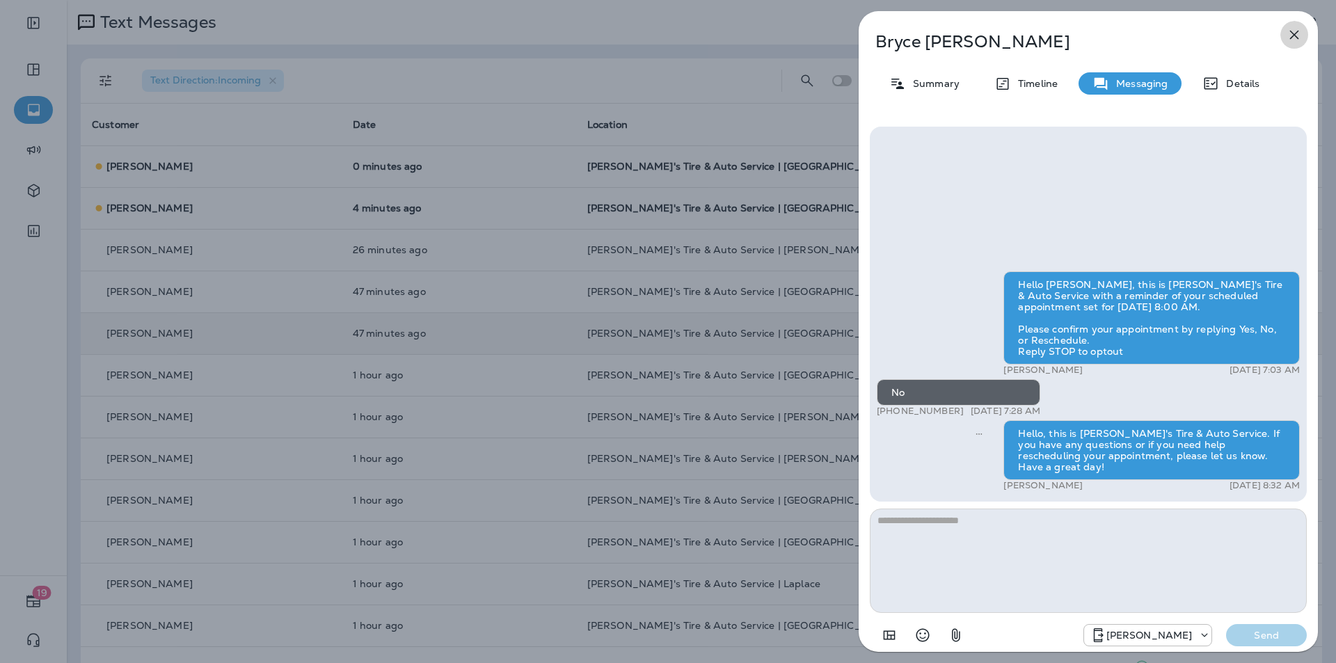
click at [1293, 32] on icon "button" at bounding box center [1294, 34] width 17 height 17
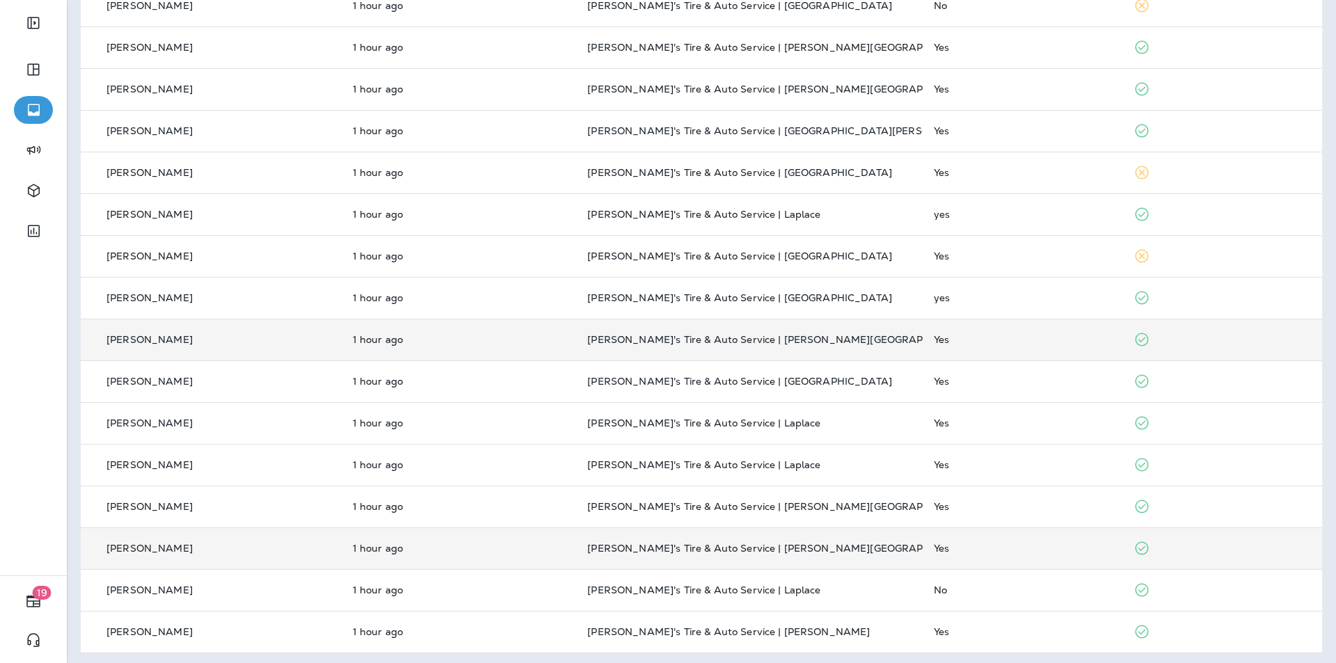
scroll to position [374, 0]
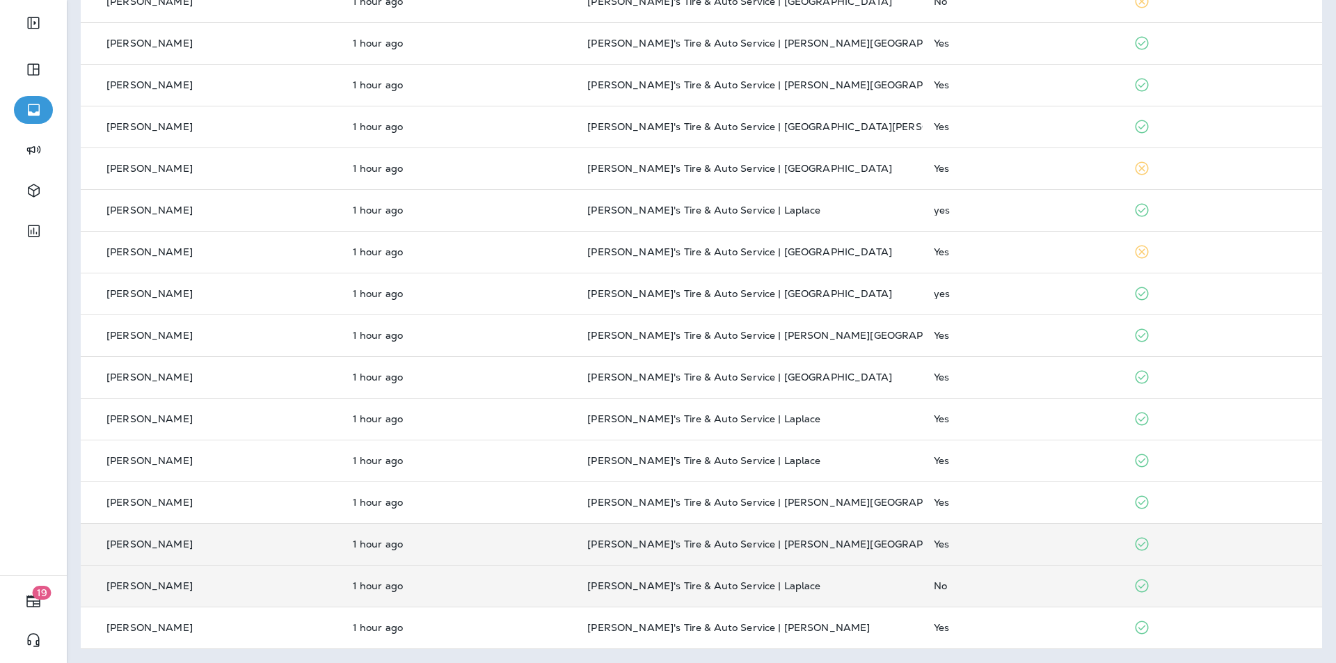
click at [1012, 576] on td "No" at bounding box center [1023, 586] width 200 height 42
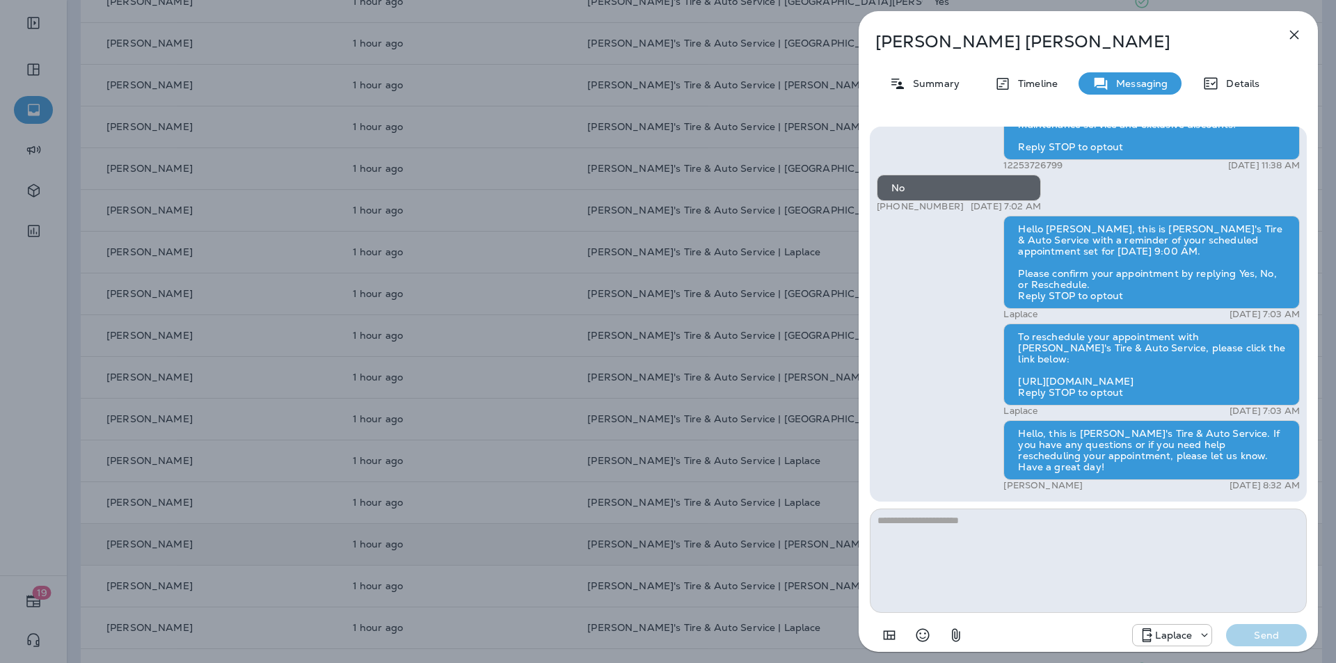
click at [1295, 30] on icon "button" at bounding box center [1294, 34] width 17 height 17
